Goal: Find specific page/section

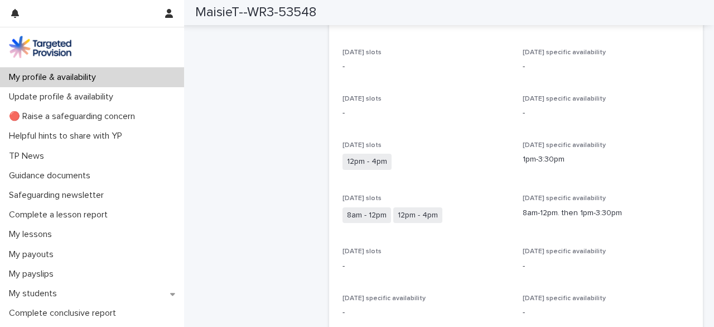
scroll to position [335, 0]
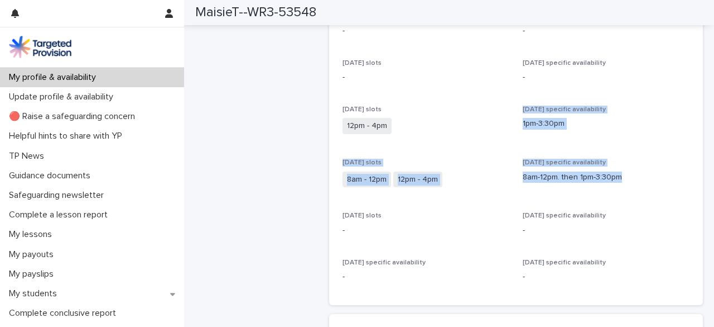
drag, startPoint x: 398, startPoint y: 125, endPoint x: 631, endPoint y: 184, distance: 240.0
click at [631, 184] on div "[DATE] slots - [DATE] specific availability - [DATE] slots - [DATE] specific av…" at bounding box center [517, 152] width 348 height 279
click at [610, 189] on div "[DATE] specific availability 8am-12pm. then 1pm-3:30pm" at bounding box center [606, 175] width 167 height 33
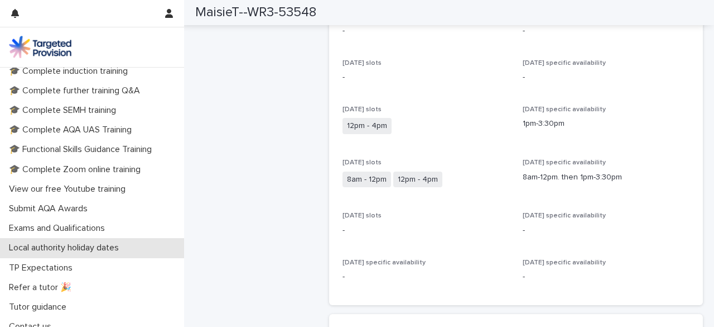
scroll to position [310, 0]
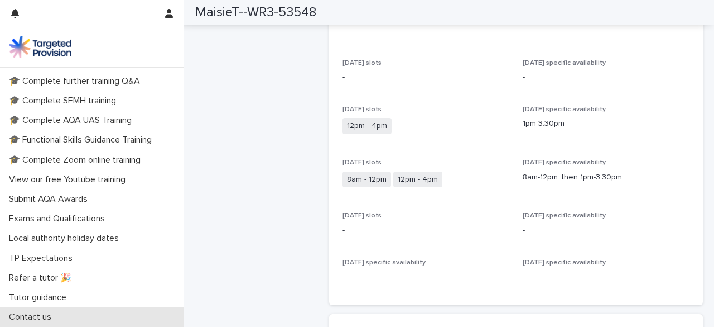
click at [39, 312] on p "Contact us" at bounding box center [32, 316] width 56 height 11
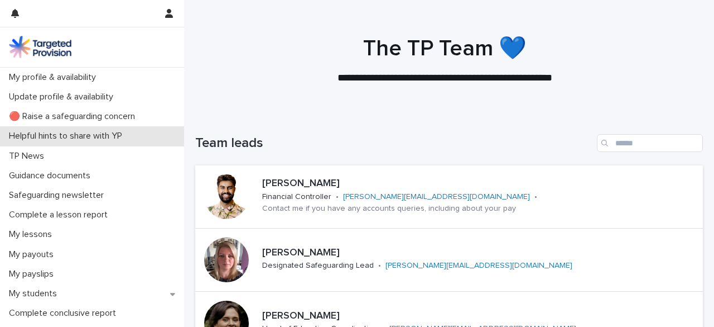
click at [89, 133] on p "Helpful hints to share with YP" at bounding box center [67, 136] width 127 height 11
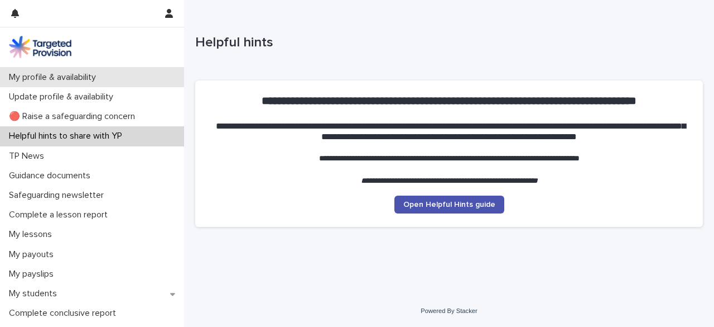
click at [55, 69] on div "My profile & availability" at bounding box center [92, 78] width 184 height 20
